Goal: Transaction & Acquisition: Purchase product/service

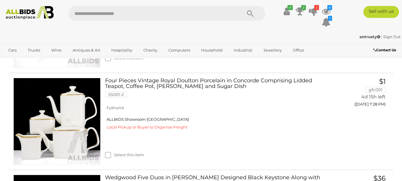
scroll to position [582, 0]
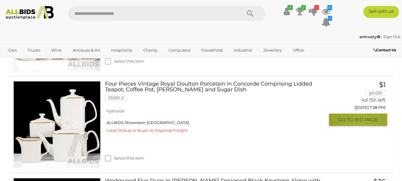
click at [361, 118] on span "BID PAGE" at bounding box center [366, 119] width 23 height 6
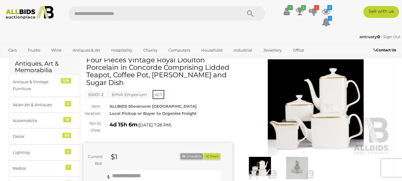
scroll to position [30, 0]
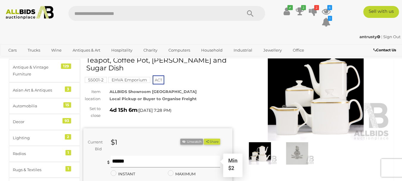
click at [128, 167] on input "text" at bounding box center [166, 161] width 110 height 12
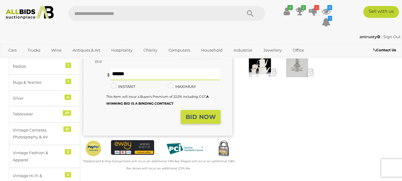
scroll to position [119, 0]
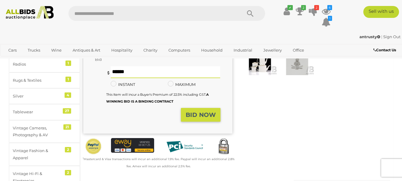
type input "**"
click at [207, 118] on strong "BID NOW" at bounding box center [201, 114] width 30 height 7
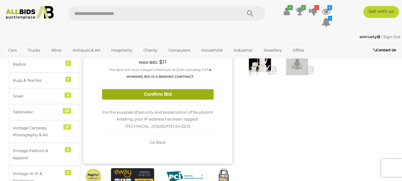
click at [162, 93] on button "Confirm Bid" at bounding box center [158, 94] width 112 height 10
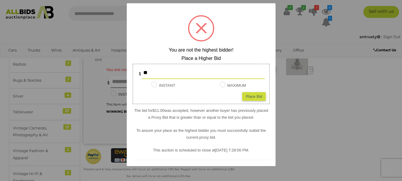
click at [296, 96] on div at bounding box center [201, 90] width 402 height 181
